Goal: Transaction & Acquisition: Obtain resource

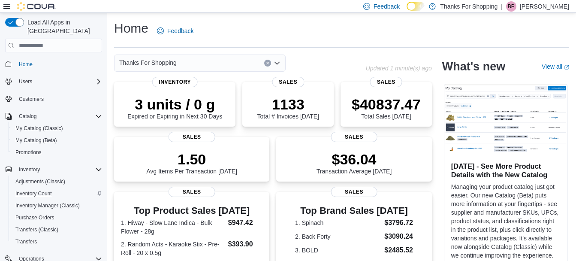
scroll to position [96, 0]
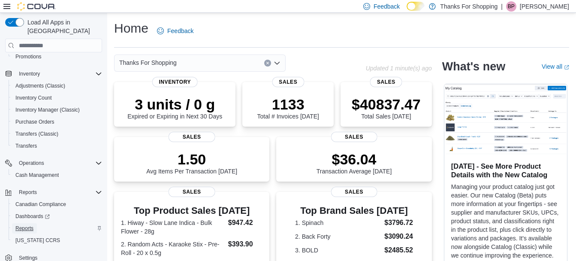
click at [33, 225] on span "Reports" at bounding box center [24, 228] width 18 height 7
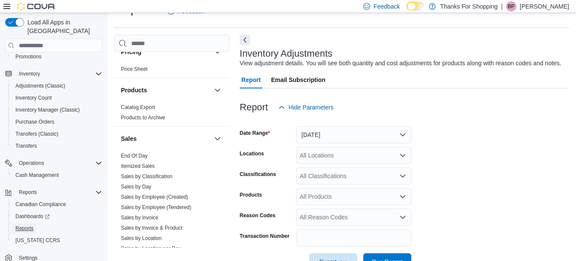
scroll to position [600, 0]
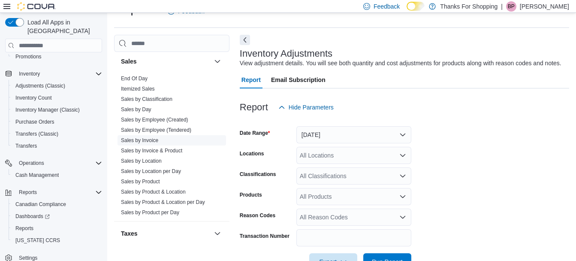
click at [151, 139] on link "Sales by Invoice" at bounding box center [139, 140] width 37 height 6
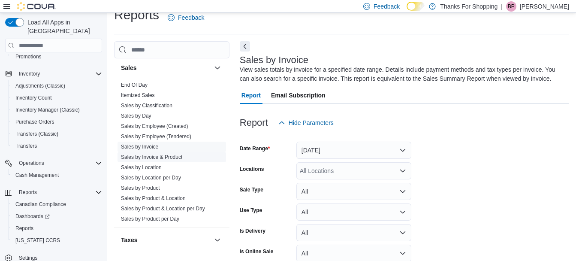
scroll to position [29, 0]
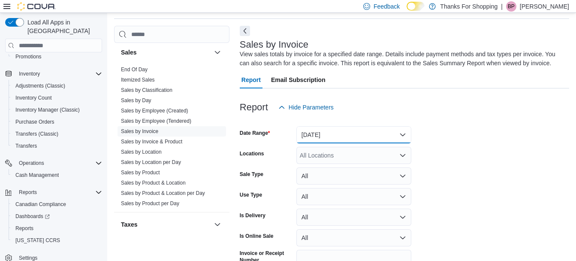
click at [342, 134] on button "[DATE]" at bounding box center [353, 134] width 115 height 17
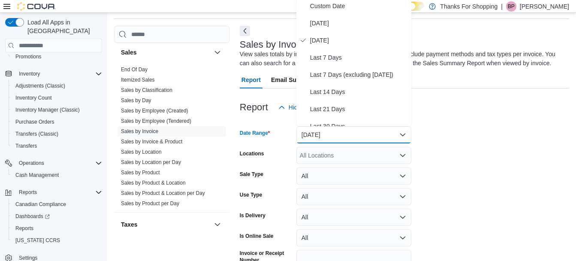
scroll to position [26, 0]
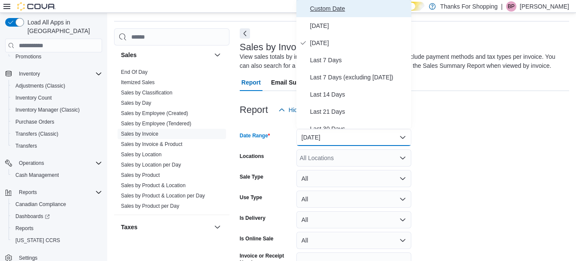
click at [325, 11] on span "Custom Date" at bounding box center [359, 8] width 98 height 10
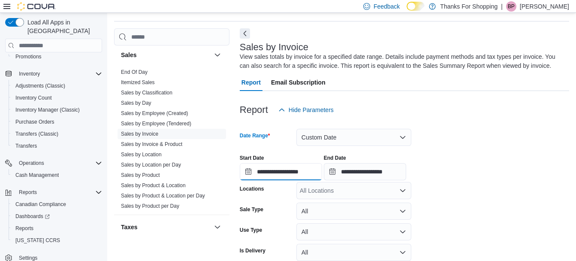
click at [303, 169] on input "**********" at bounding box center [281, 171] width 82 height 17
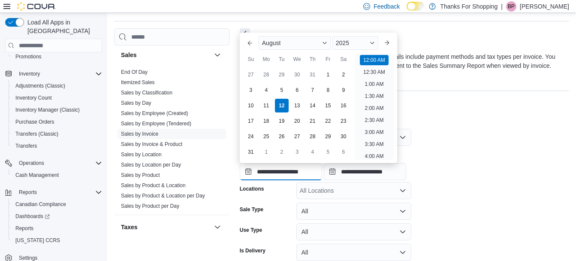
scroll to position [27, 0]
click at [328, 90] on div "8" at bounding box center [327, 90] width 15 height 15
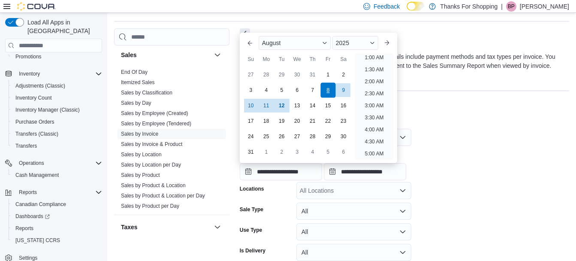
scroll to position [2, 0]
click at [270, 108] on div "11" at bounding box center [266, 105] width 15 height 15
type input "**********"
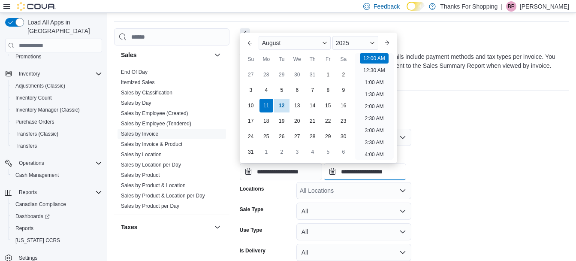
click at [355, 172] on input "**********" at bounding box center [365, 171] width 82 height 17
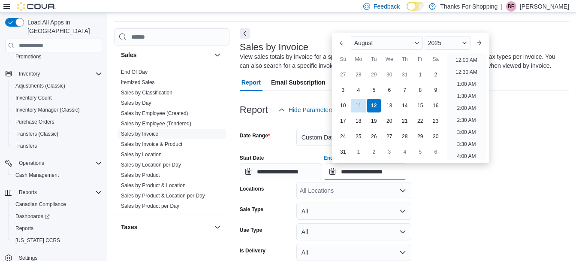
scroll to position [472, 0]
drag, startPoint x: 360, startPoint y: 103, endPoint x: 409, endPoint y: 137, distance: 59.8
click at [360, 103] on div "11" at bounding box center [359, 106] width 14 height 14
type input "**********"
drag, startPoint x: 409, startPoint y: 137, endPoint x: 527, endPoint y: 258, distance: 168.9
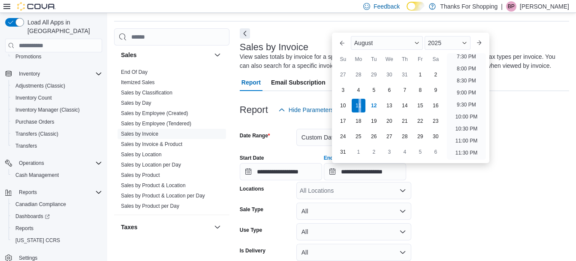
click at [532, 235] on html "Feedback Dark Mode Thanks For Shopping | BP [PERSON_NAME] Load All Apps in New …" at bounding box center [288, 104] width 576 height 261
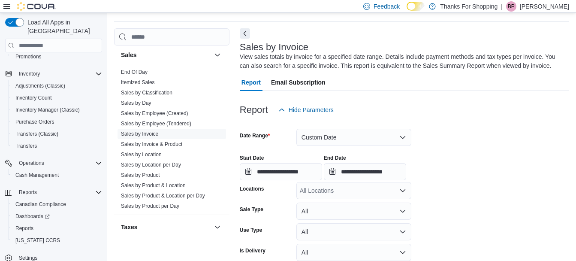
scroll to position [36, 0]
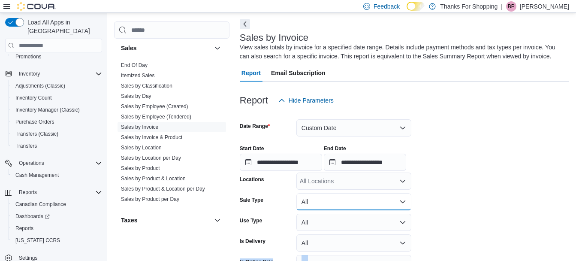
click at [319, 206] on button "All" at bounding box center [353, 201] width 115 height 17
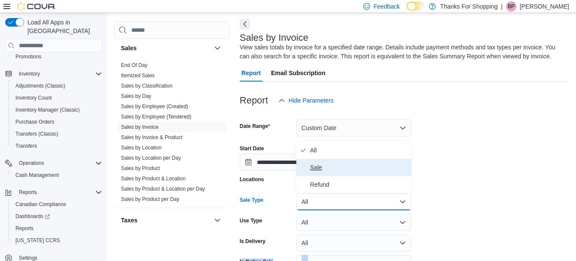
click at [331, 170] on span "Sale" at bounding box center [359, 167] width 98 height 10
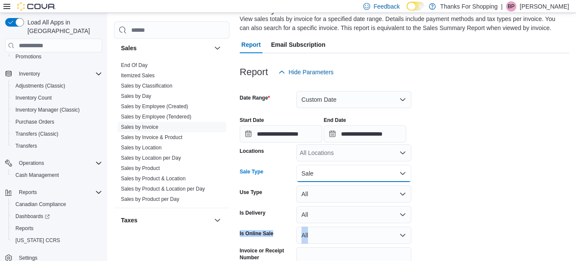
scroll to position [78, 0]
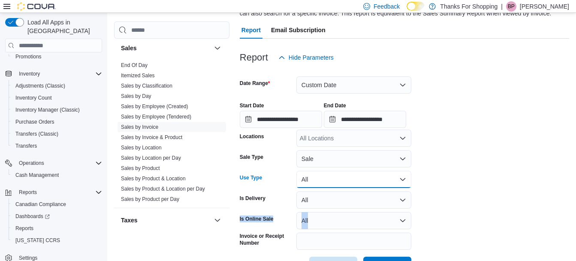
click at [327, 180] on button "All" at bounding box center [353, 179] width 115 height 17
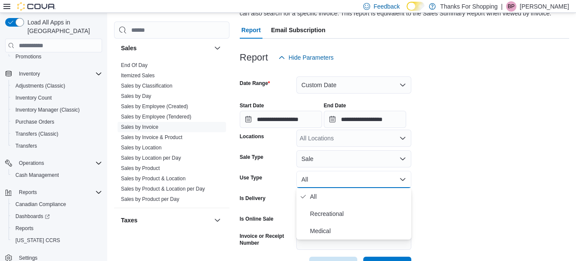
drag, startPoint x: 465, startPoint y: 155, endPoint x: 389, endPoint y: 186, distance: 82.9
click at [464, 155] on form "**********" at bounding box center [404, 170] width 329 height 208
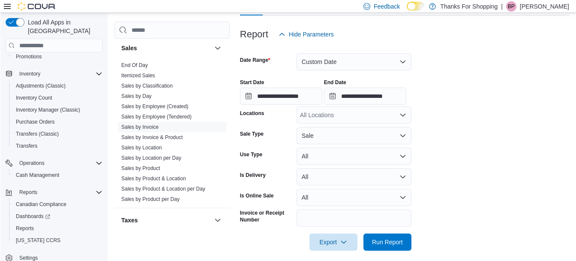
scroll to position [108, 0]
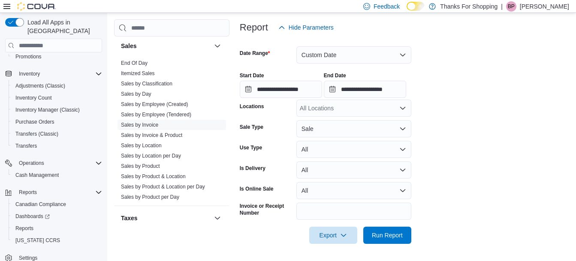
click at [326, 111] on div "All Locations" at bounding box center [353, 107] width 115 height 17
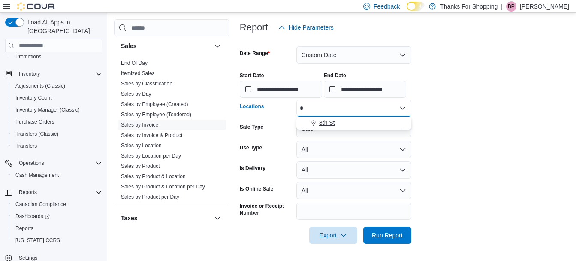
type input "*"
click at [325, 127] on span "8th St" at bounding box center [327, 122] width 16 height 9
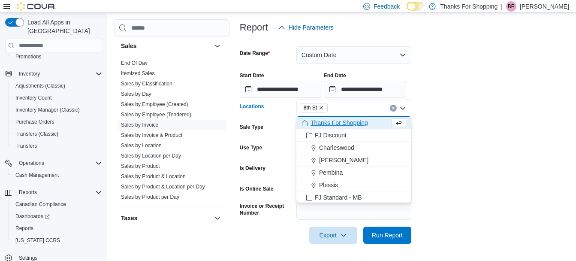
click at [426, 122] on form "**********" at bounding box center [404, 140] width 329 height 208
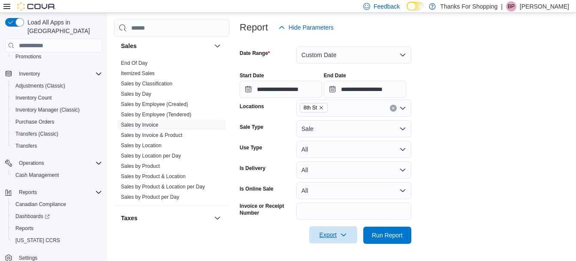
click at [346, 235] on icon "button" at bounding box center [343, 234] width 7 height 7
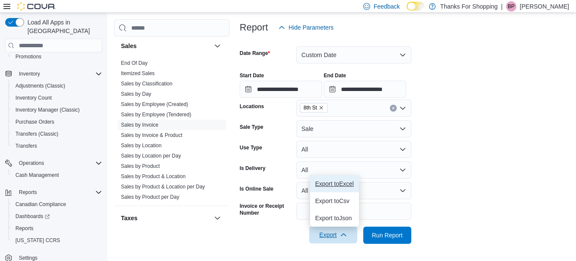
click at [342, 181] on span "Export to Excel" at bounding box center [334, 183] width 39 height 7
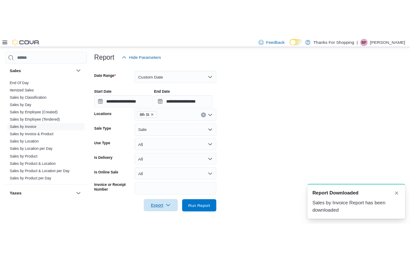
scroll to position [0, 0]
